Goal: Answer question/provide support

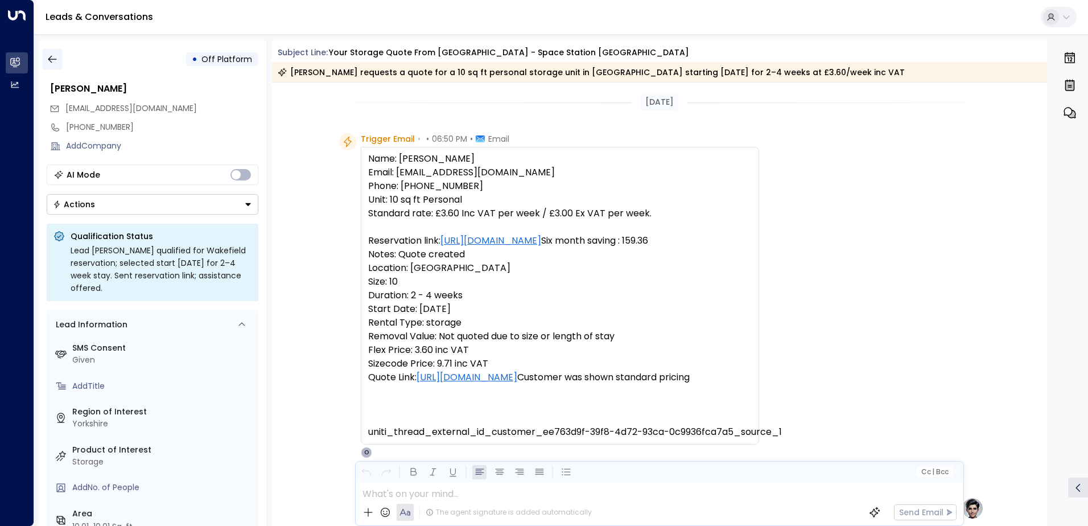
click at [53, 59] on icon "button" at bounding box center [52, 59] width 9 height 7
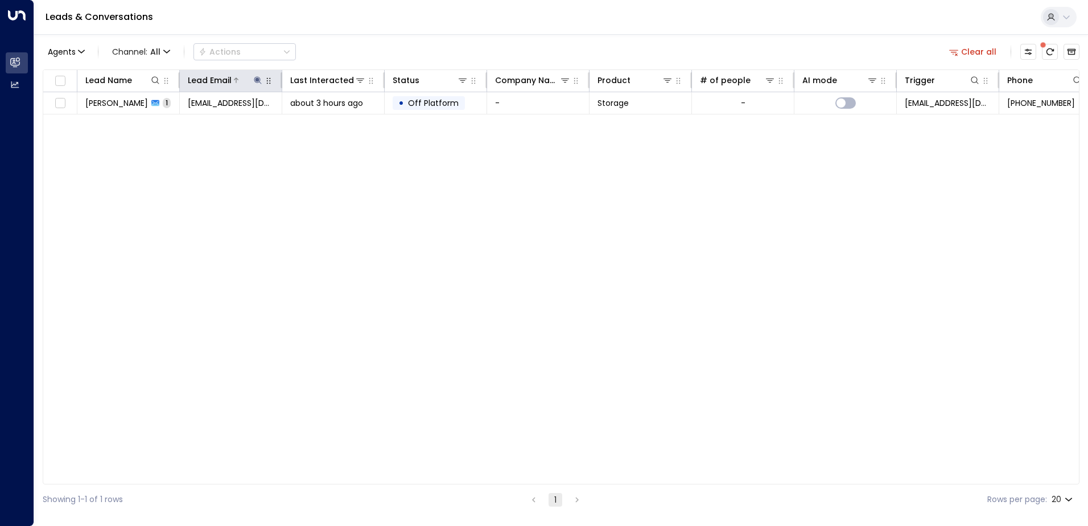
click at [255, 82] on icon at bounding box center [257, 80] width 9 height 9
click at [327, 123] on icon "button" at bounding box center [329, 121] width 7 height 7
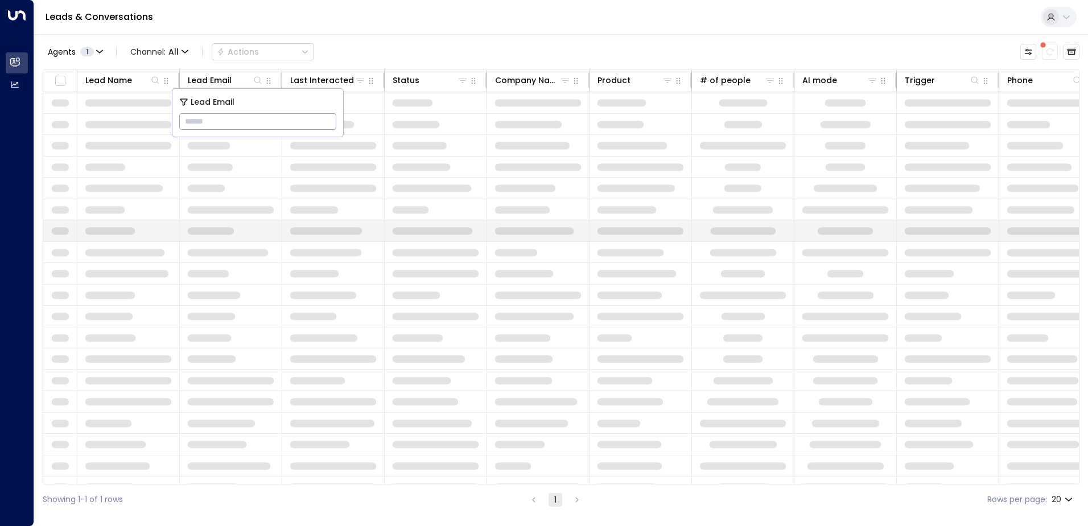
type input "**********"
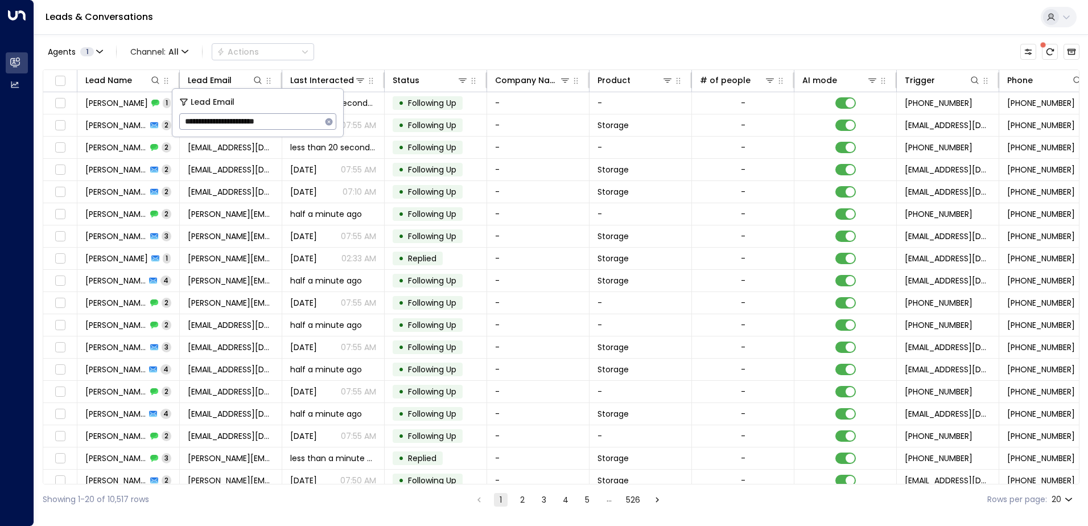
click at [392, 24] on div "Leads & Conversations" at bounding box center [561, 17] width 1054 height 35
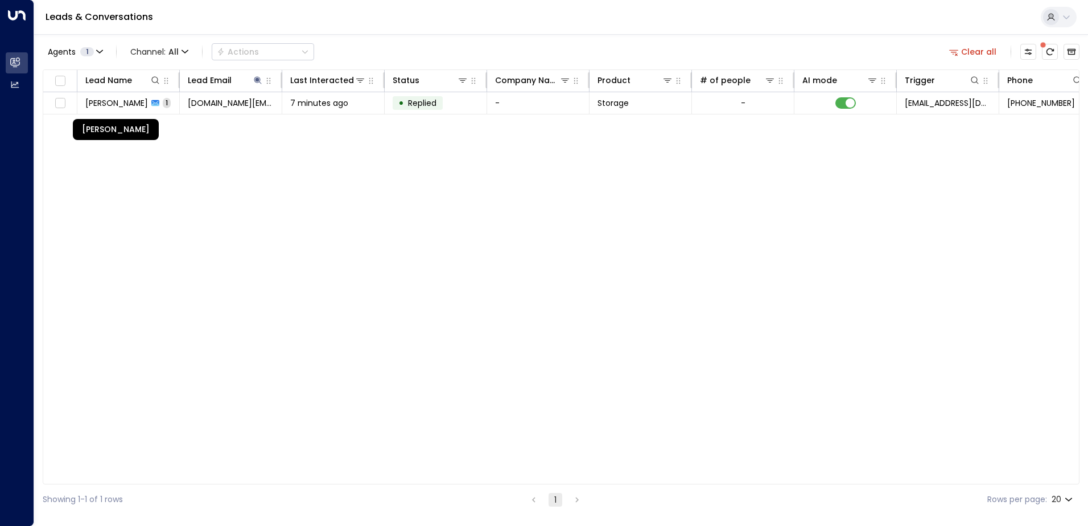
click at [136, 106] on span "[PERSON_NAME]" at bounding box center [116, 102] width 63 height 11
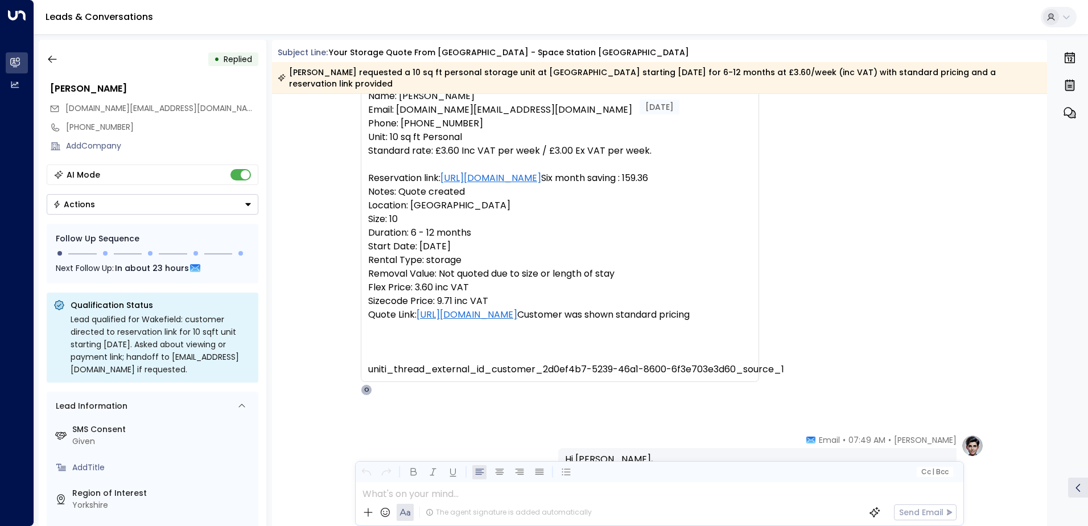
scroll to position [171, 0]
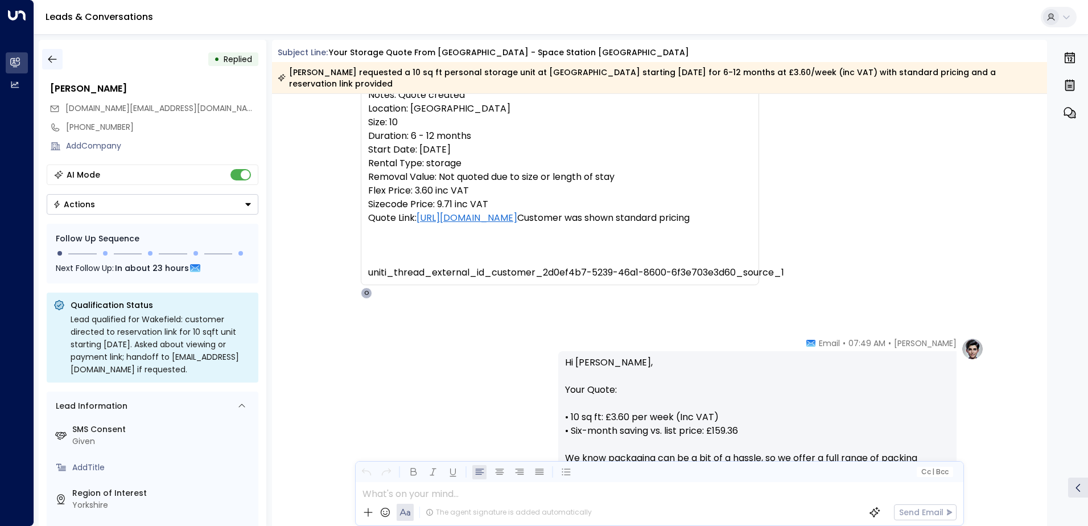
click at [50, 55] on icon "button" at bounding box center [52, 58] width 11 height 11
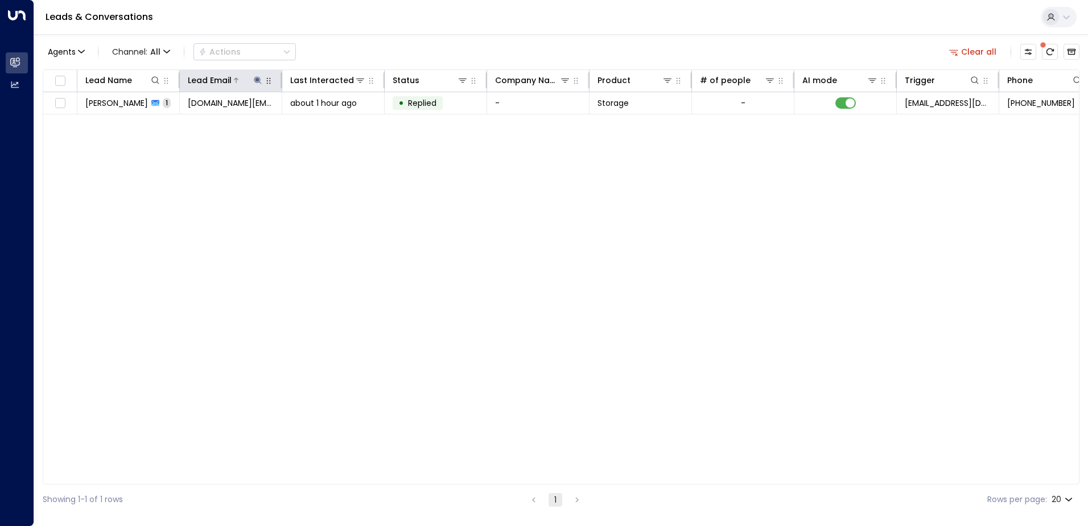
click at [257, 79] on icon at bounding box center [257, 79] width 7 height 7
click at [330, 120] on icon "button" at bounding box center [328, 121] width 9 height 9
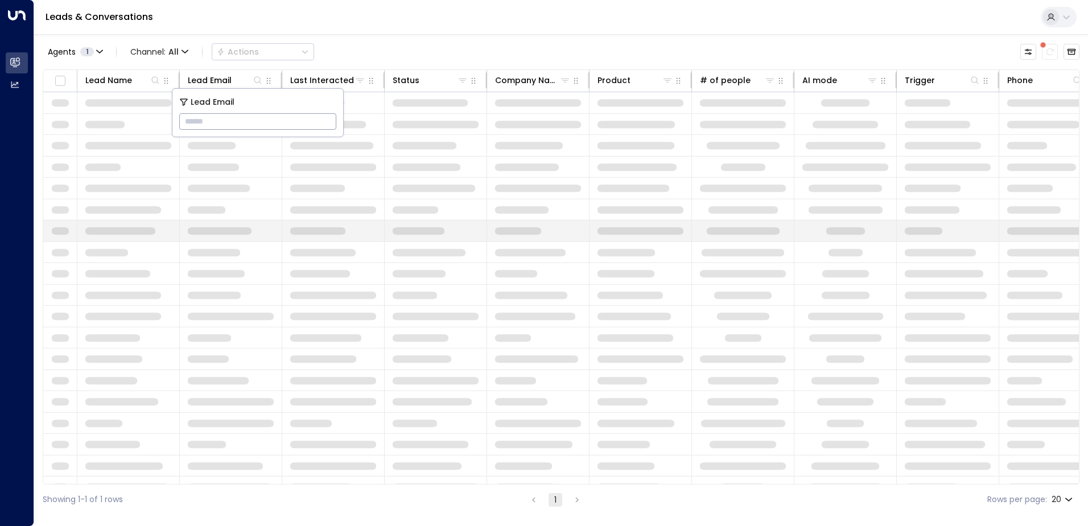
type input "**********"
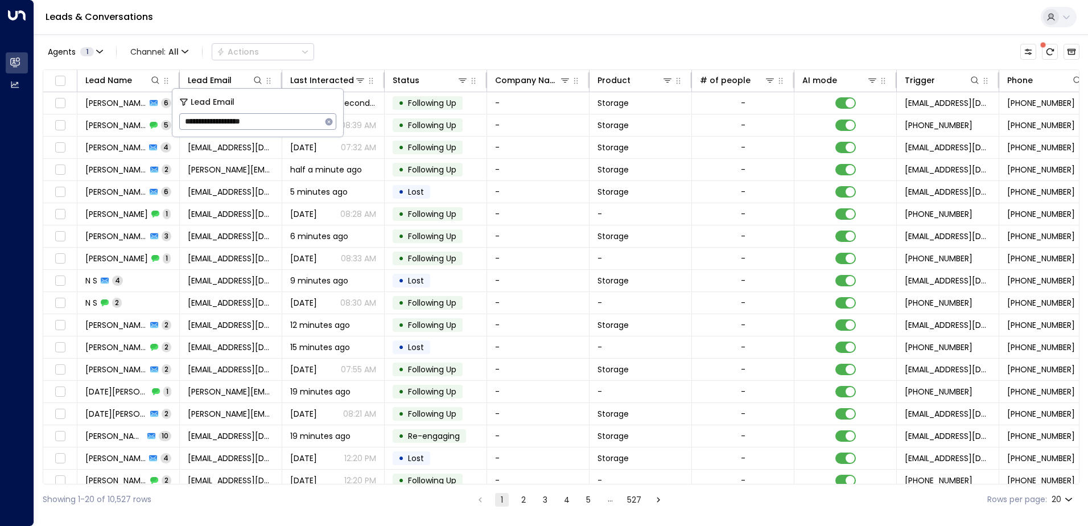
click at [449, 20] on div "Leads & Conversations" at bounding box center [561, 17] width 1054 height 35
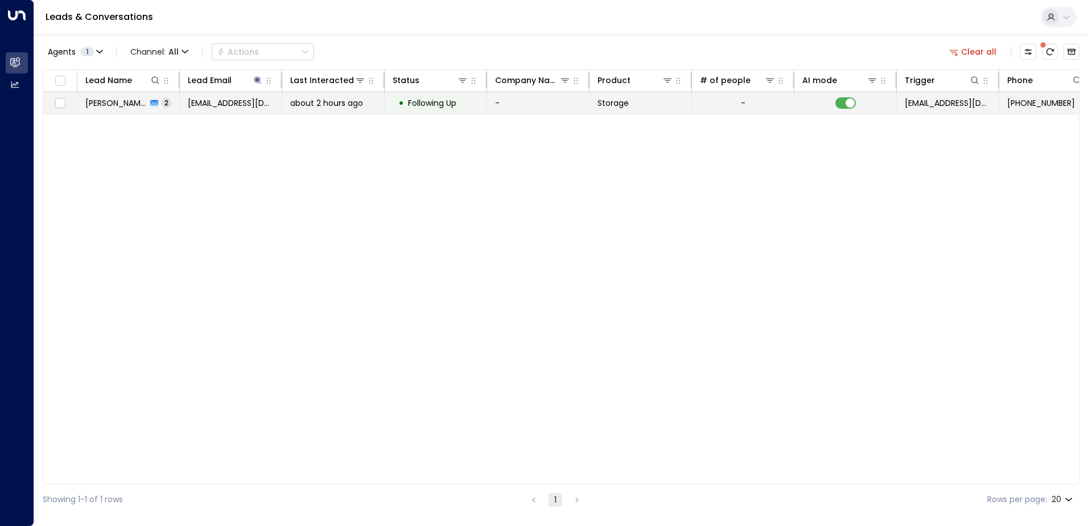
click at [122, 102] on span "[PERSON_NAME]" at bounding box center [115, 102] width 61 height 11
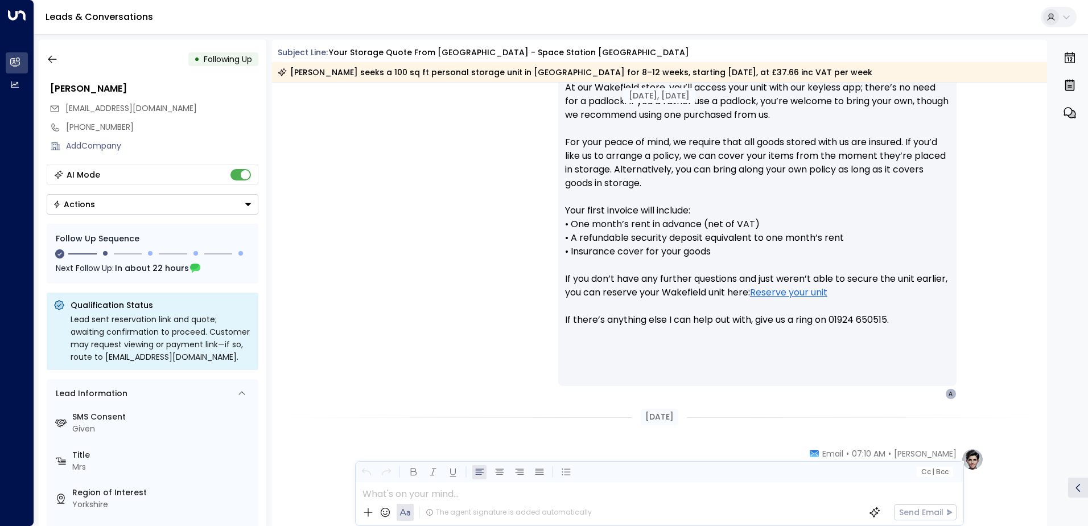
scroll to position [1012, 0]
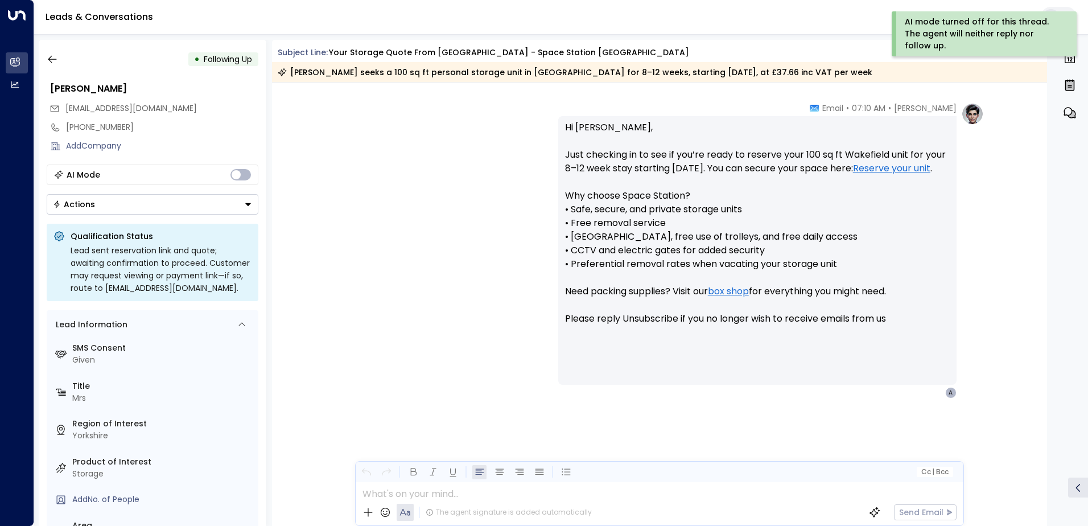
click at [245, 204] on icon "Button group with a nested menu" at bounding box center [248, 204] width 8 height 8
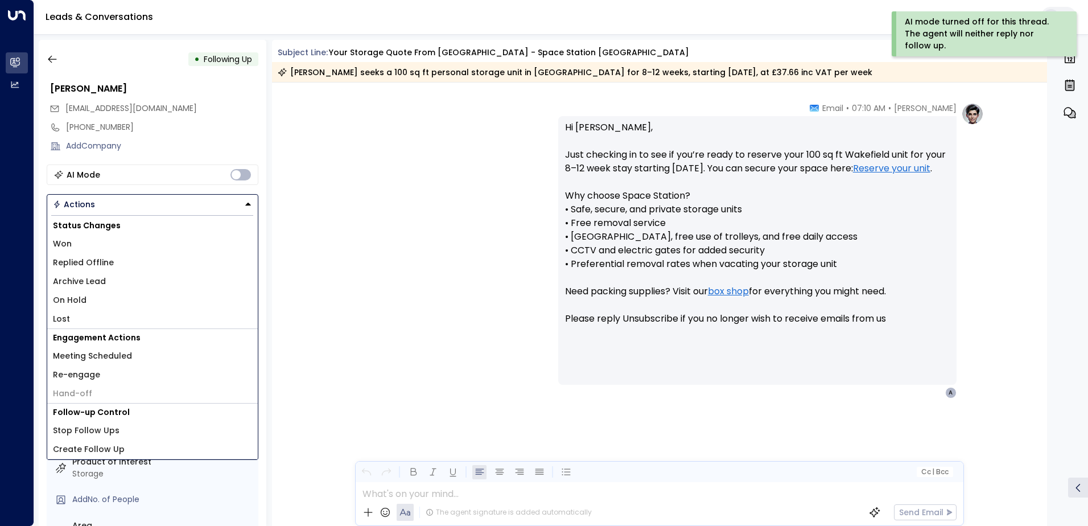
click at [122, 259] on li "Replied Offline" at bounding box center [152, 262] width 211 height 19
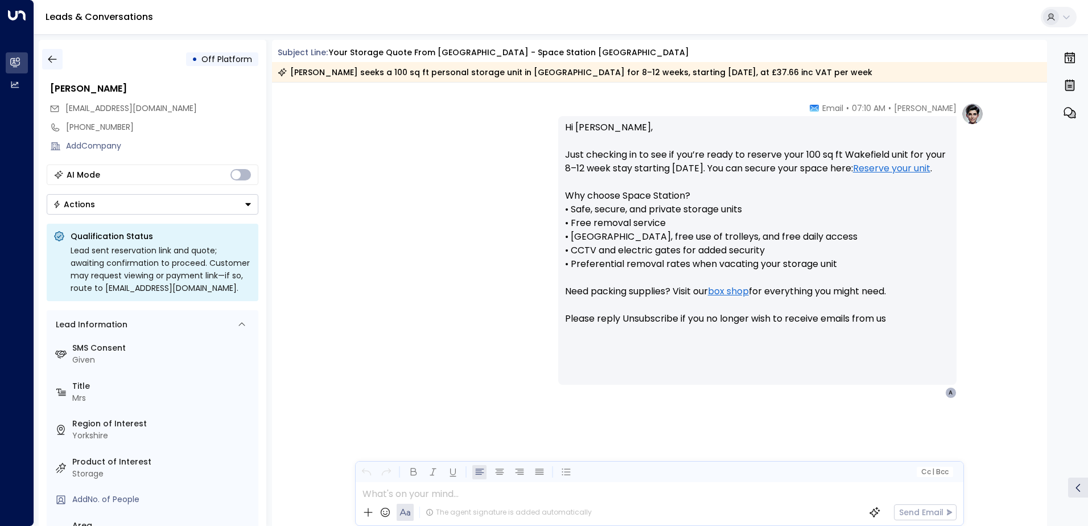
click at [52, 58] on icon "button" at bounding box center [52, 58] width 11 height 11
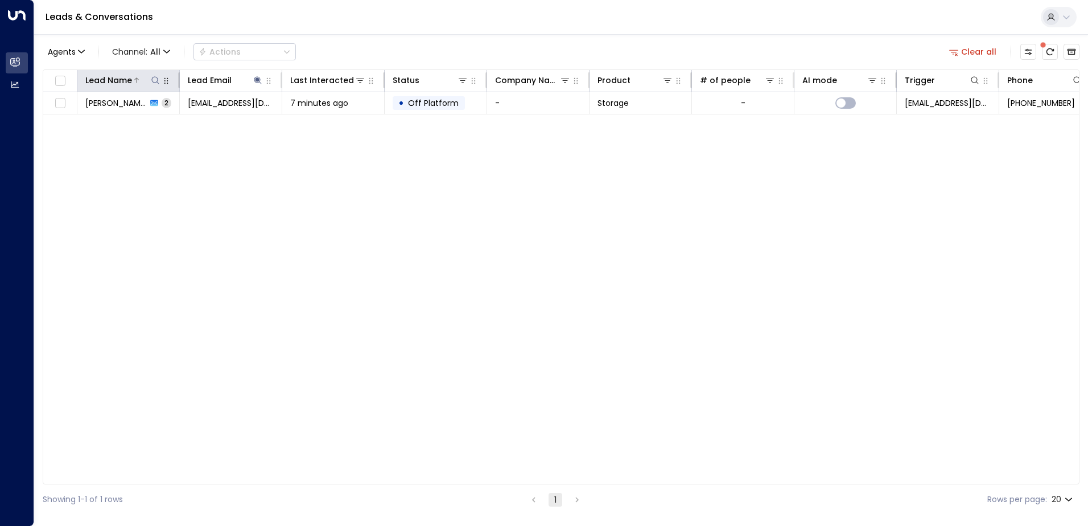
click at [155, 80] on icon at bounding box center [155, 80] width 9 height 9
click at [258, 78] on icon at bounding box center [257, 79] width 7 height 7
click at [331, 123] on icon "button" at bounding box center [329, 121] width 7 height 7
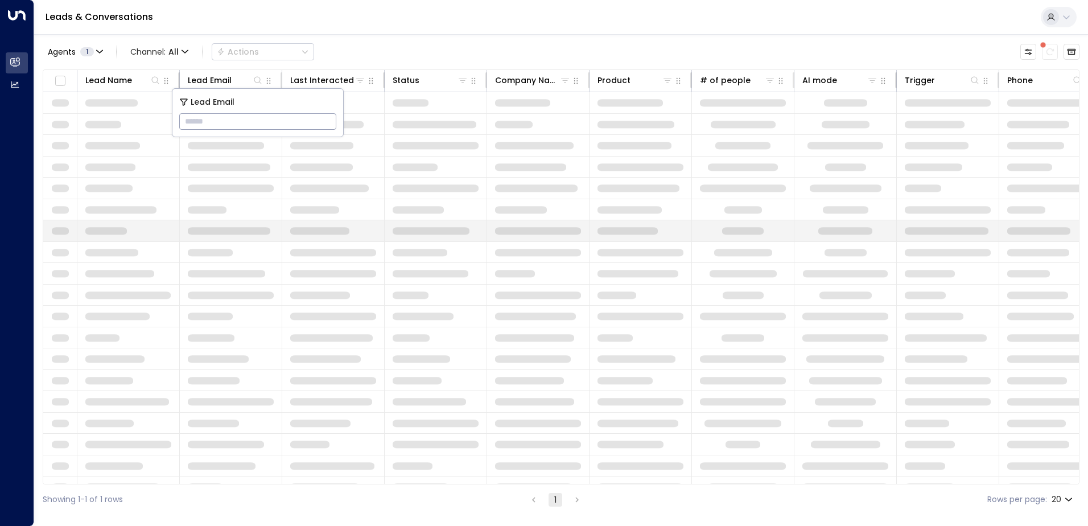
type input "**********"
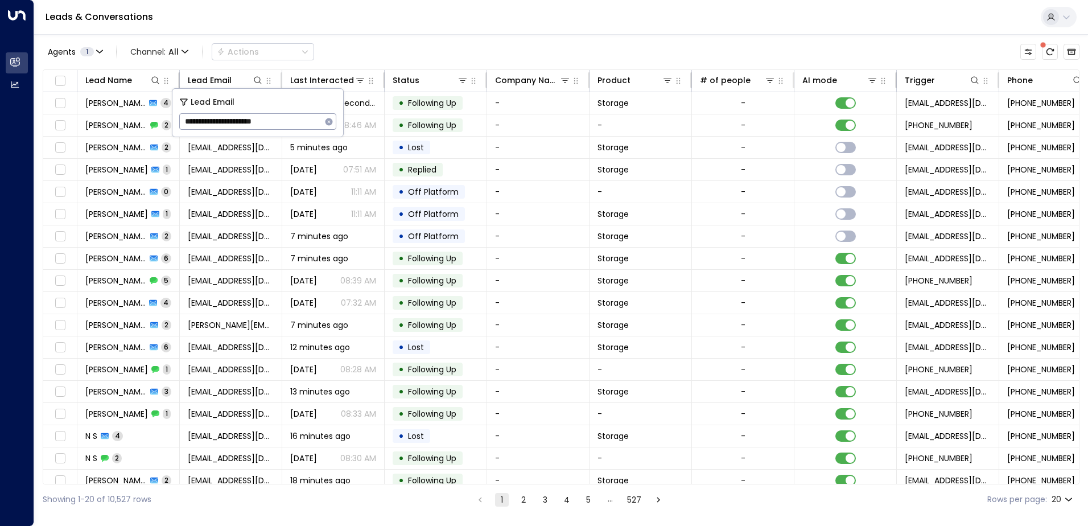
click at [329, 27] on div "Leads & Conversations" at bounding box center [561, 17] width 1054 height 35
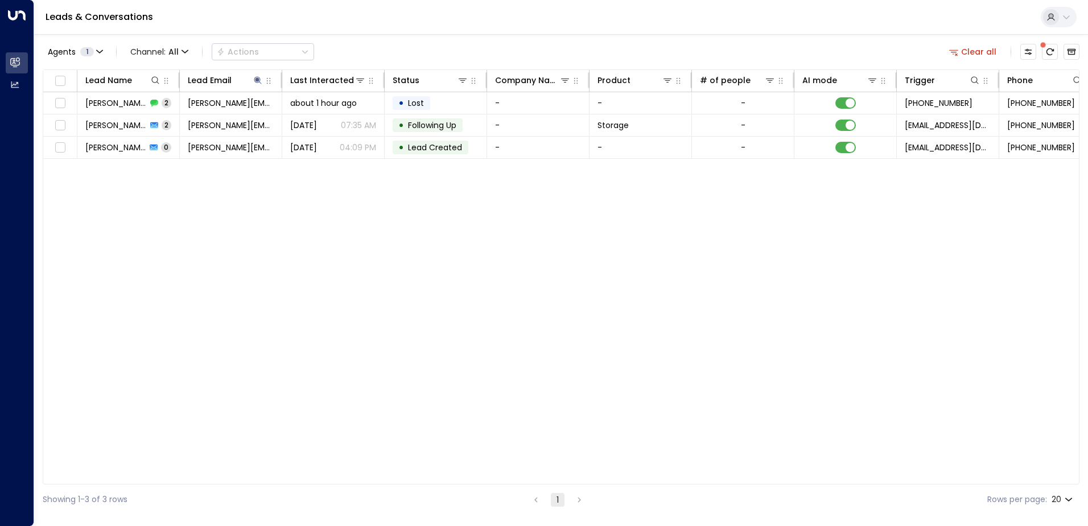
click at [220, 109] on td "[PERSON_NAME][EMAIL_ADDRESS][PERSON_NAME][DOMAIN_NAME]" at bounding box center [231, 103] width 102 height 22
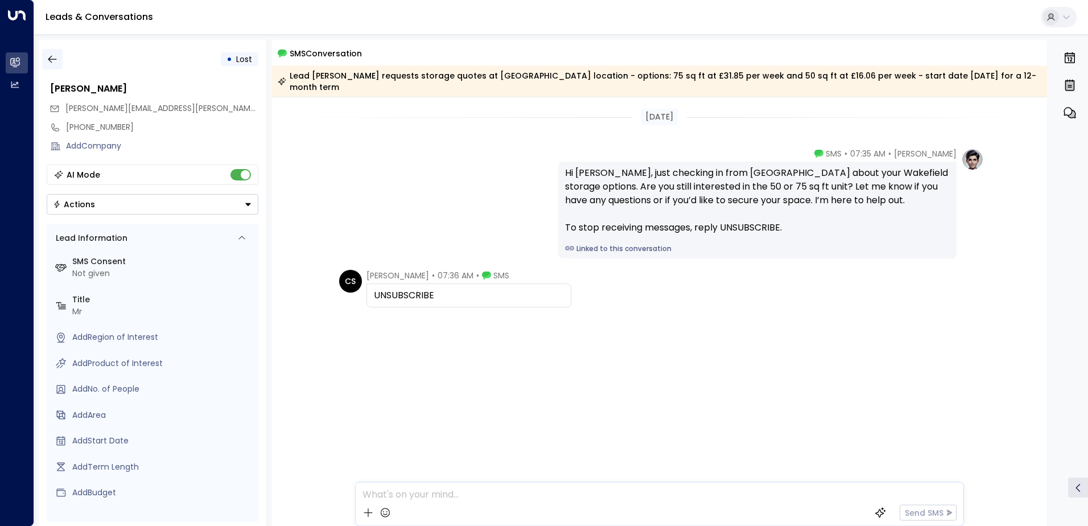
click at [53, 55] on icon "button" at bounding box center [52, 58] width 11 height 11
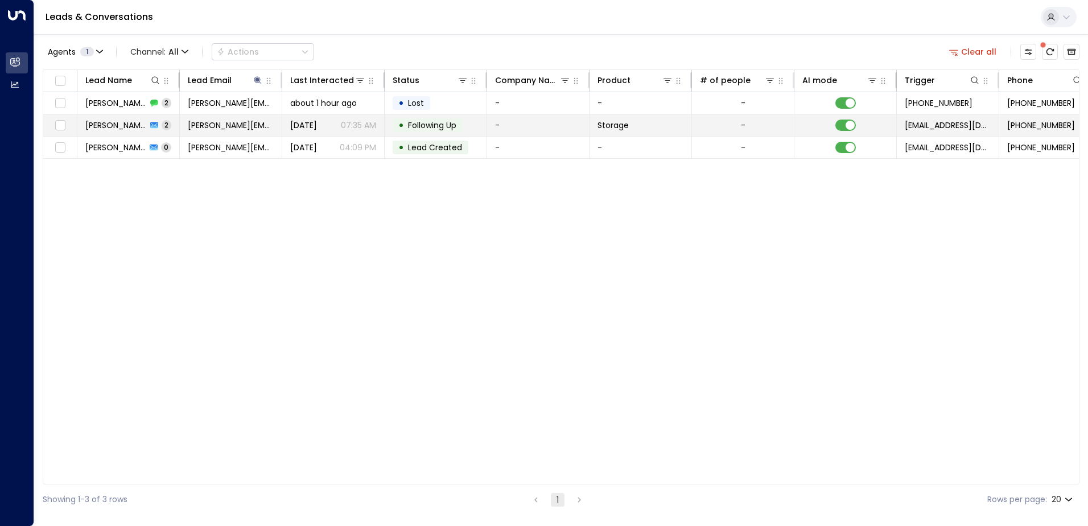
click at [114, 126] on span "[PERSON_NAME]" at bounding box center [115, 125] width 61 height 11
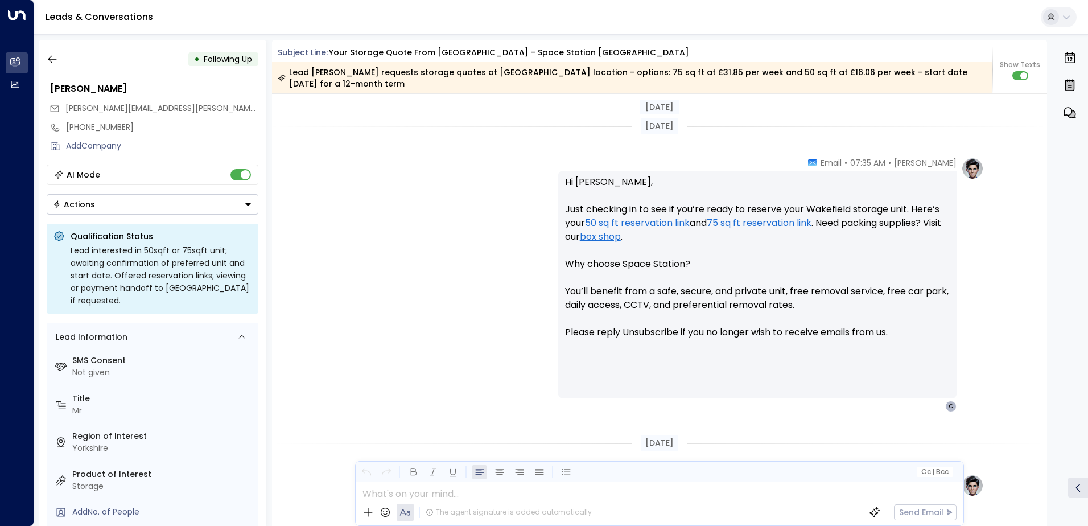
scroll to position [931, 0]
